Goal: Information Seeking & Learning: Learn about a topic

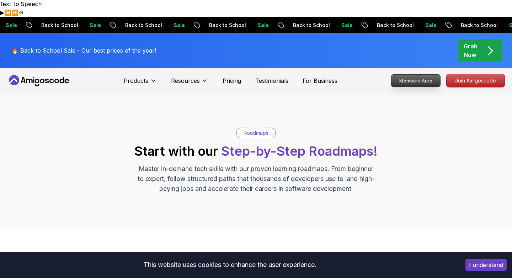
click at [418, 75] on p "Members Area" at bounding box center [415, 81] width 49 height 12
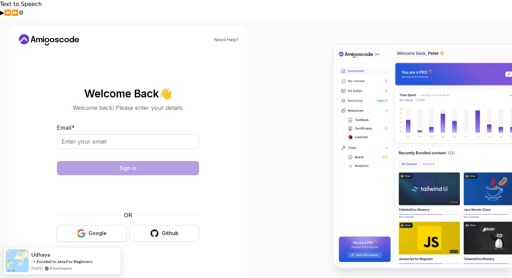
click at [101, 230] on div "Google" at bounding box center [97, 233] width 18 height 7
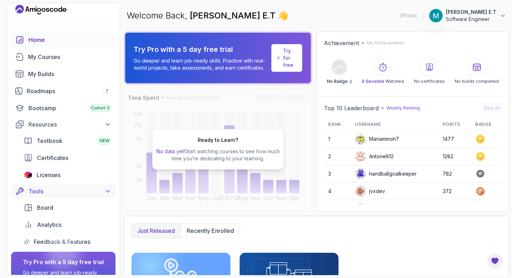
scroll to position [7, 0]
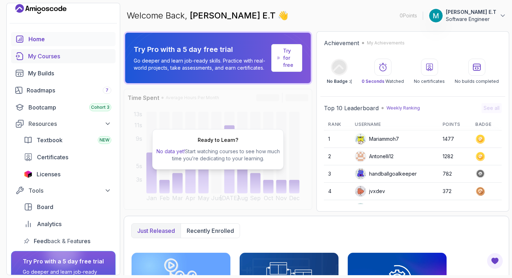
click at [70, 52] on link "My Courses" at bounding box center [63, 56] width 104 height 14
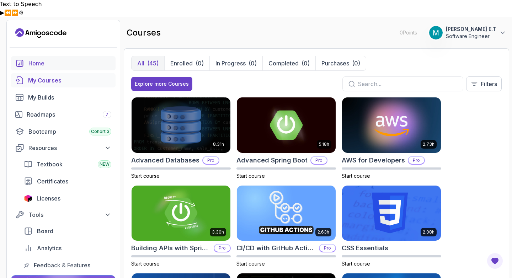
click at [38, 56] on link "Home" at bounding box center [63, 63] width 104 height 14
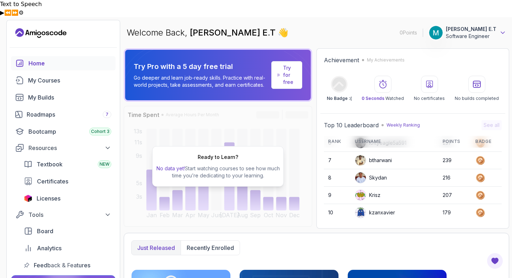
click at [501, 29] on icon at bounding box center [502, 32] width 7 height 7
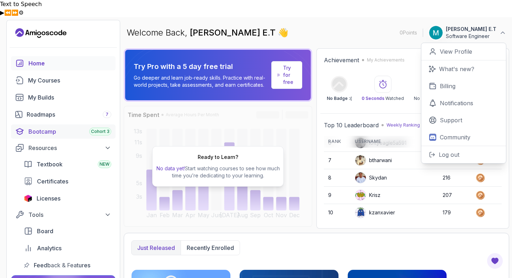
click at [52, 127] on div "Bootcamp Cohort 3" at bounding box center [69, 131] width 83 height 9
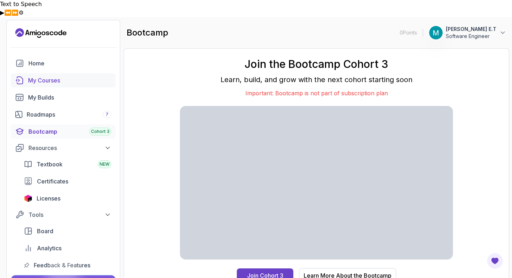
click at [57, 76] on div "My Courses" at bounding box center [69, 80] width 83 height 9
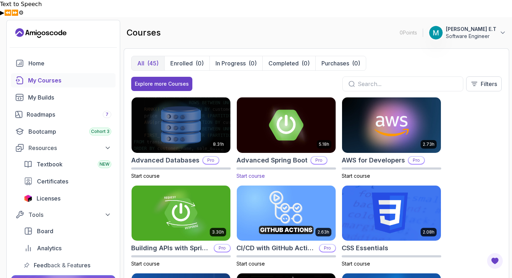
scroll to position [5, 0]
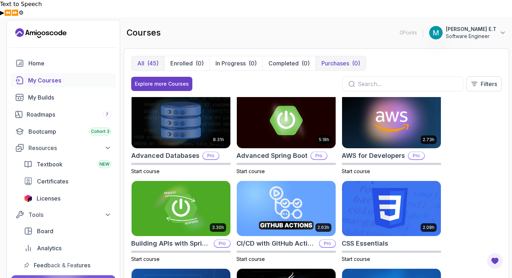
click at [329, 59] on p "Purchases" at bounding box center [335, 63] width 28 height 9
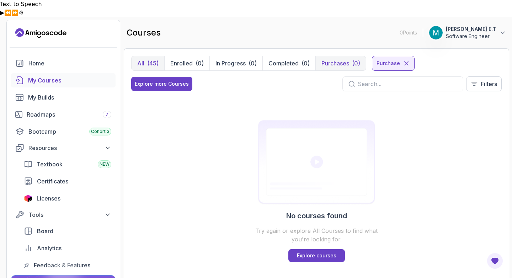
click at [61, 73] on link "My Courses" at bounding box center [63, 80] width 104 height 14
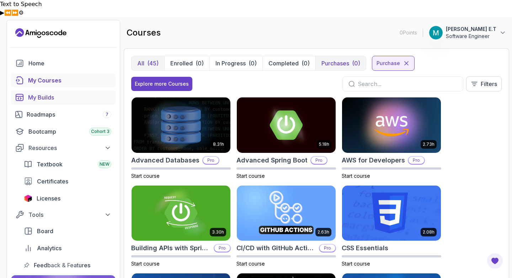
click at [56, 93] on div "My Builds" at bounding box center [69, 97] width 83 height 9
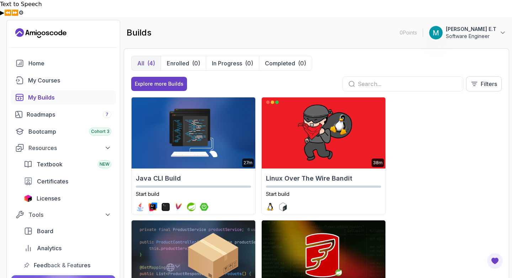
click at [27, 27] on icon "Landing page" at bounding box center [40, 32] width 51 height 11
click at [503, 29] on icon at bounding box center [502, 32] width 7 height 7
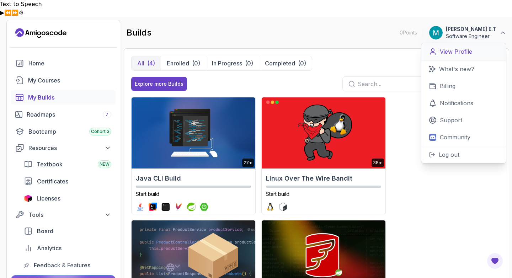
click at [466, 43] on link "View Profile" at bounding box center [463, 51] width 85 height 17
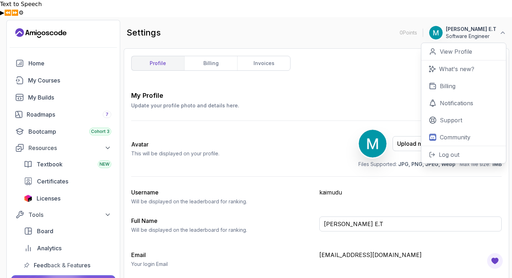
click at [249, 93] on div "My Profile Update your profile photo and details here. Save Avatar This will be…" at bounding box center [316, 196] width 370 height 211
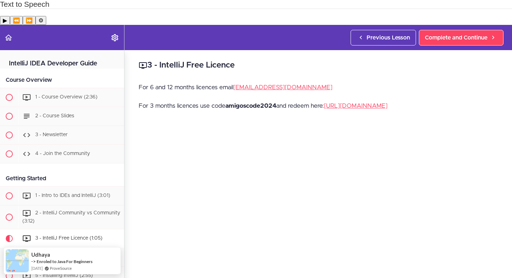
click at [260, 103] on strong "amigoscode2024" at bounding box center [250, 106] width 51 height 6
